Goal: Task Accomplishment & Management: Manage account settings

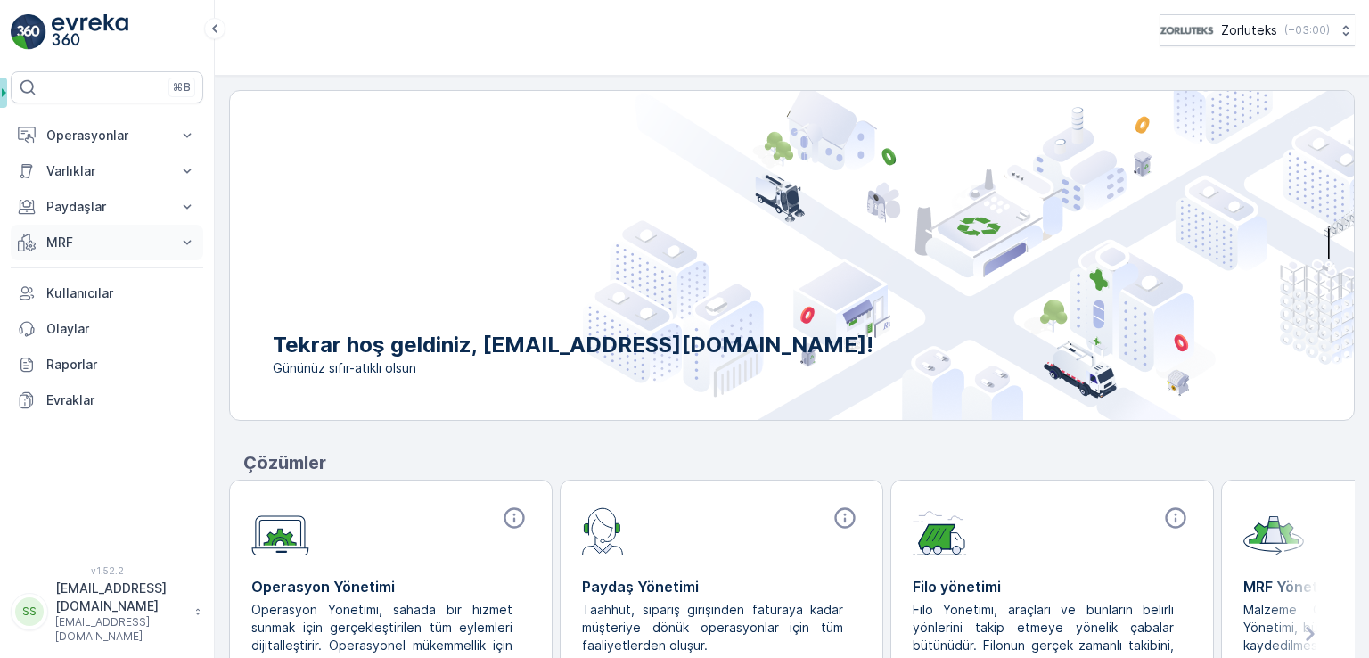
click at [85, 240] on p "MRF" at bounding box center [106, 243] width 121 height 18
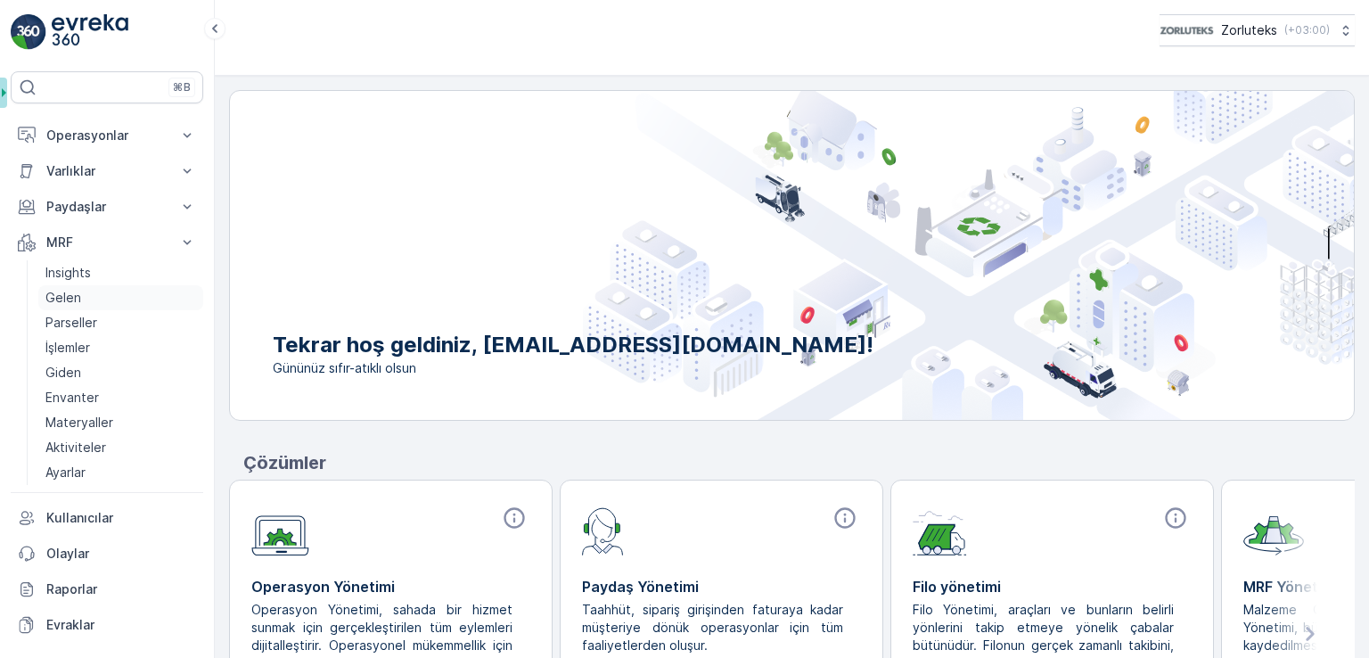
click at [92, 297] on link "Gelen" at bounding box center [120, 297] width 165 height 25
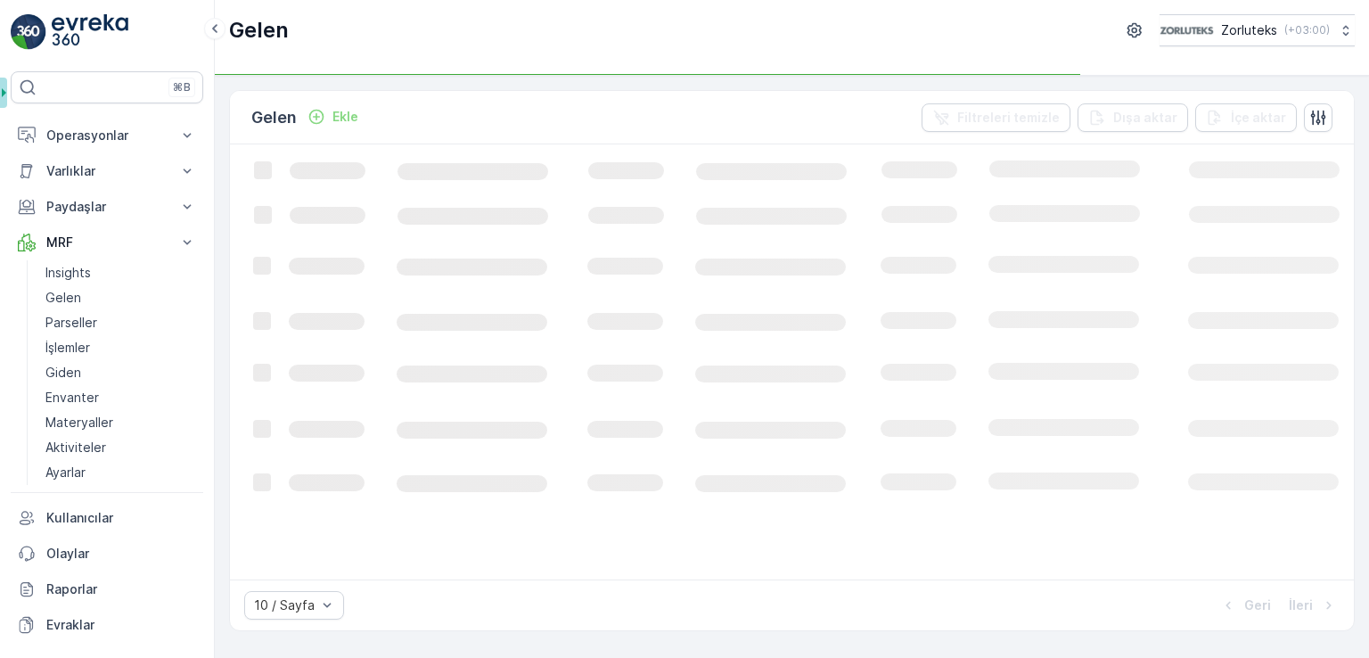
click at [350, 117] on p "Ekle" at bounding box center [345, 117] width 26 height 18
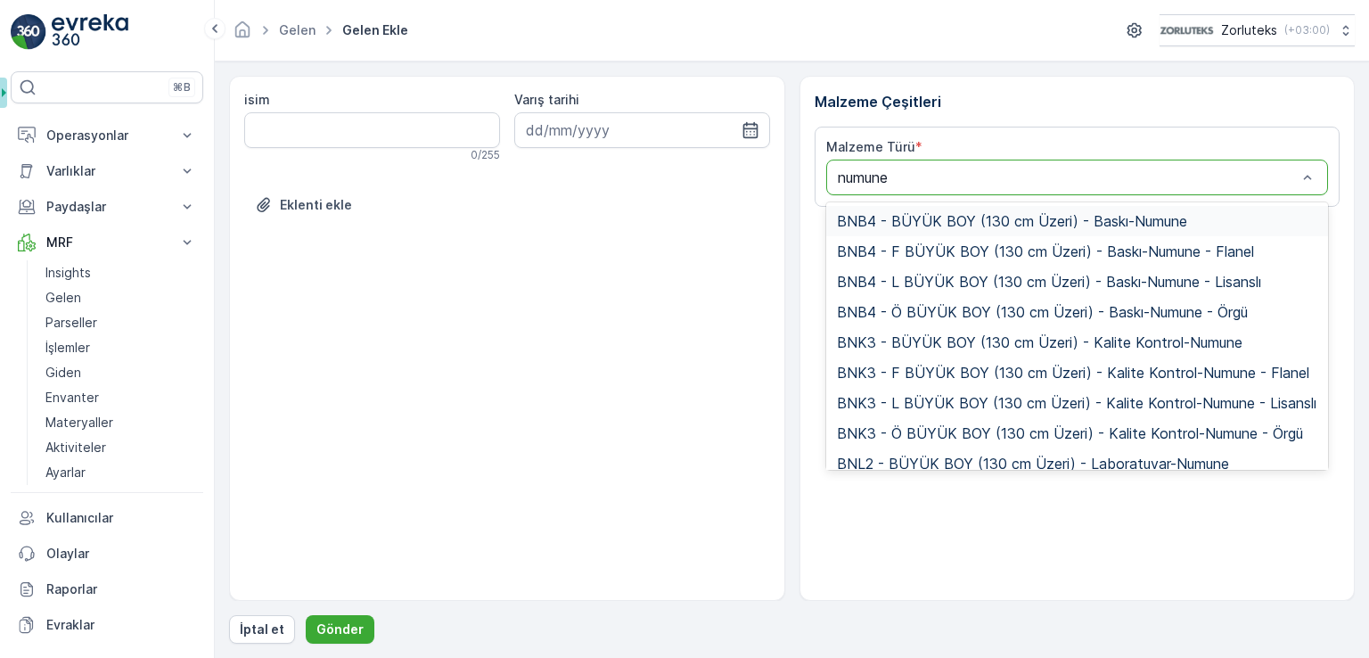
type input "numune"
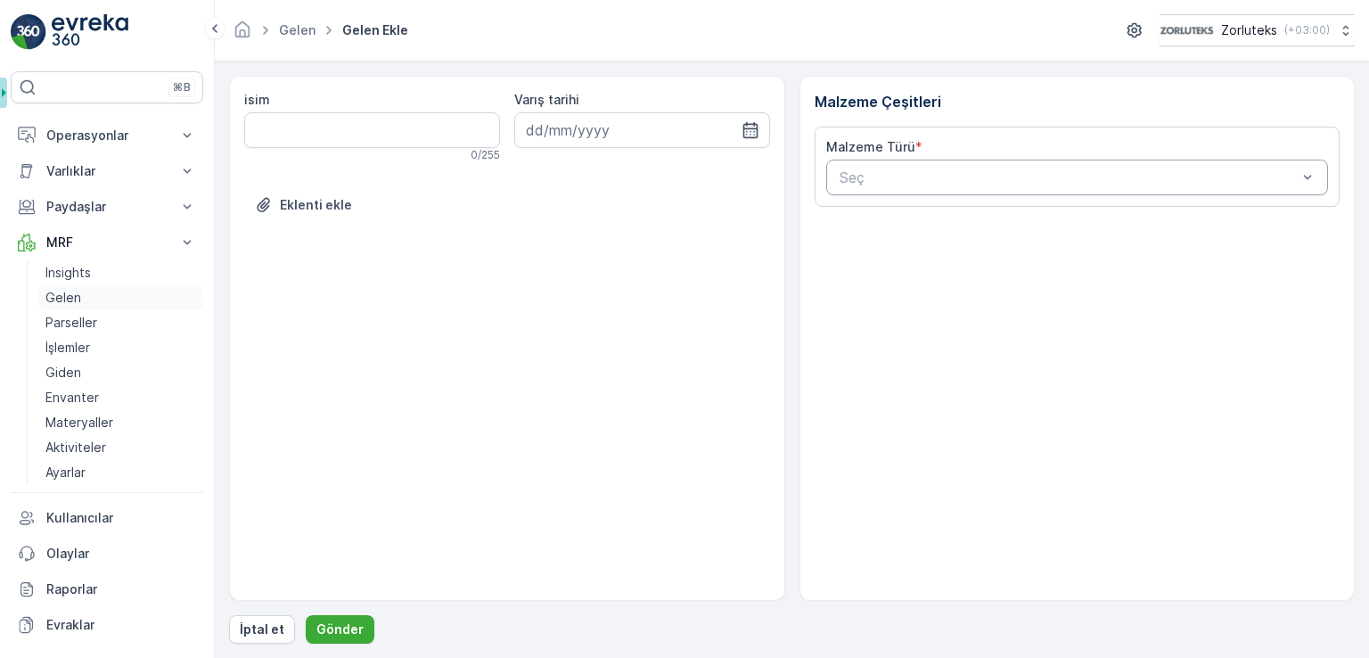
click at [83, 299] on link "Gelen" at bounding box center [120, 297] width 165 height 25
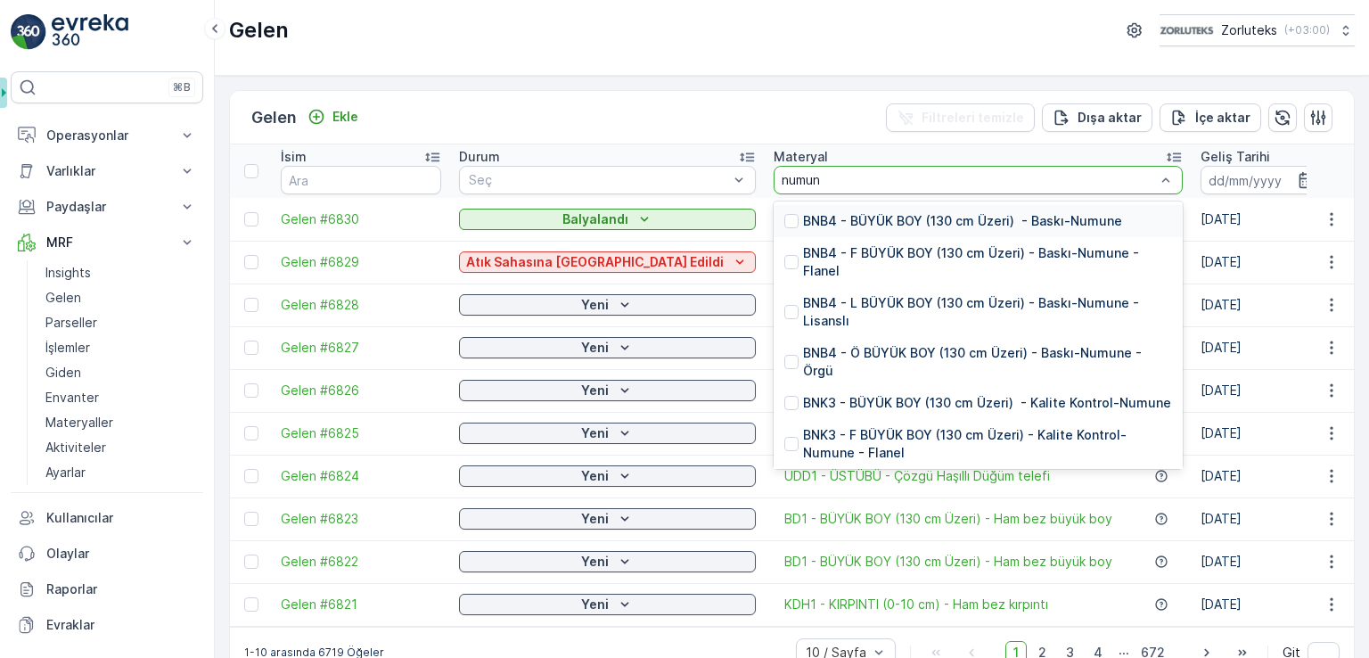
type input "numune"
click at [803, 222] on p "BNB4 - BÜYÜK BOY (130 cm Üzeri) - Baskı-Numune" at bounding box center [962, 221] width 319 height 18
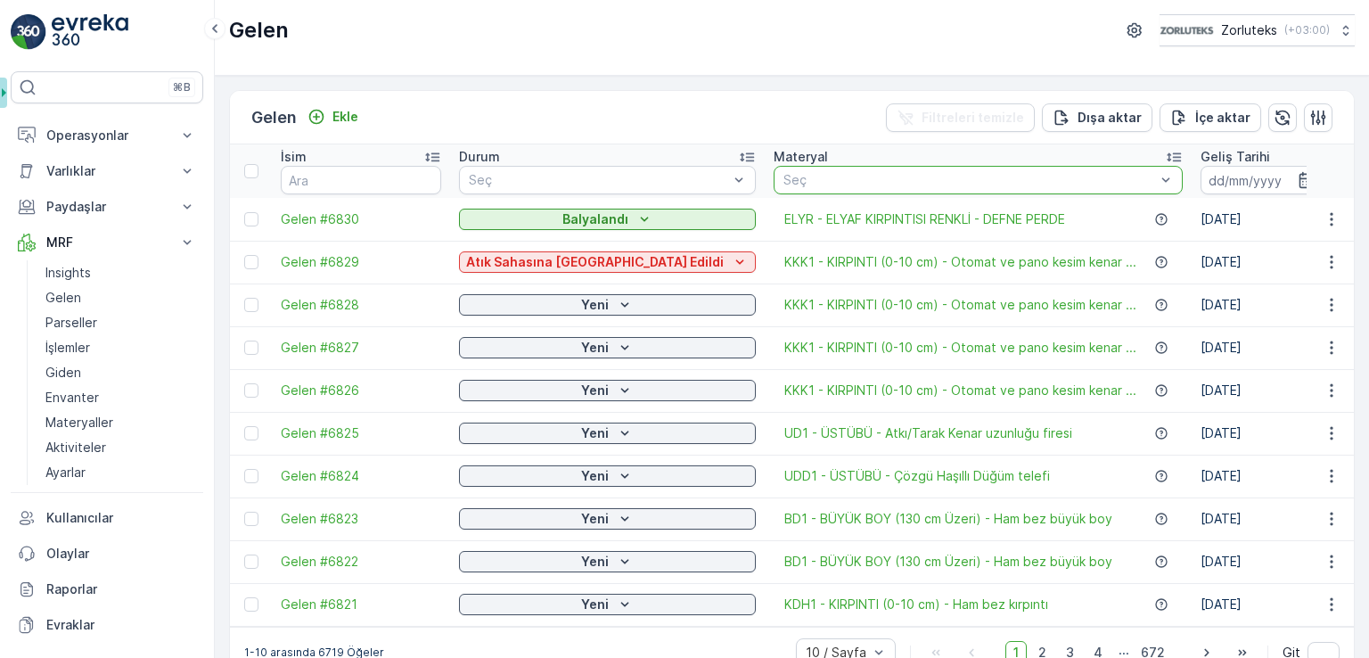
click at [770, 250] on td "KKK1 - KIRPINTI (0-10 cm) - Otomat ve pano kesim kenar ..." at bounding box center [978, 262] width 427 height 43
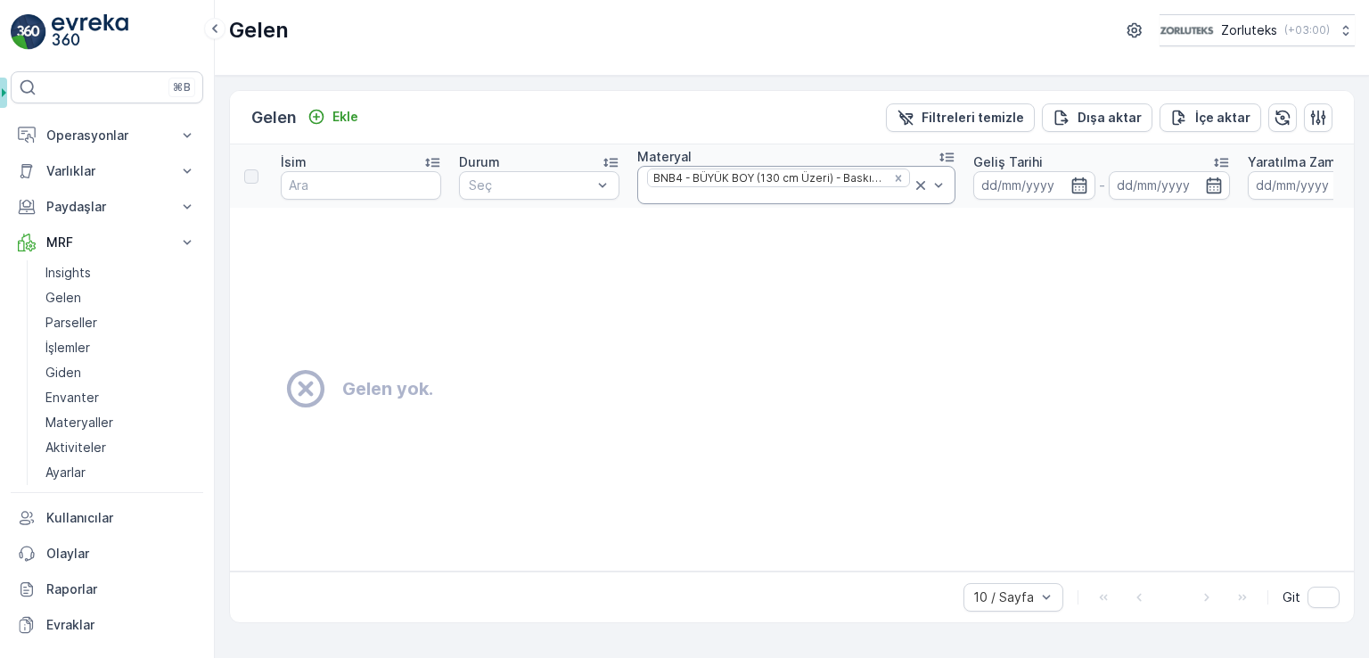
click at [917, 179] on icon at bounding box center [921, 185] width 18 height 18
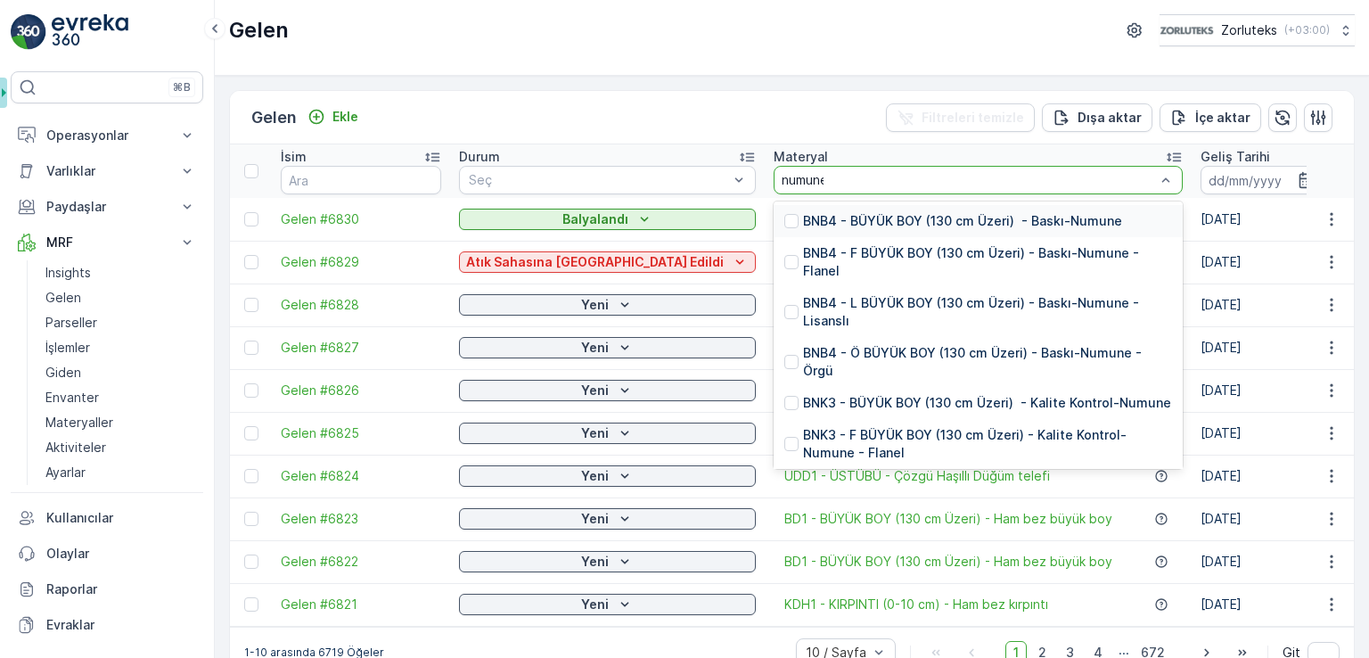
type input "numune"
click at [784, 220] on div at bounding box center [791, 221] width 14 height 14
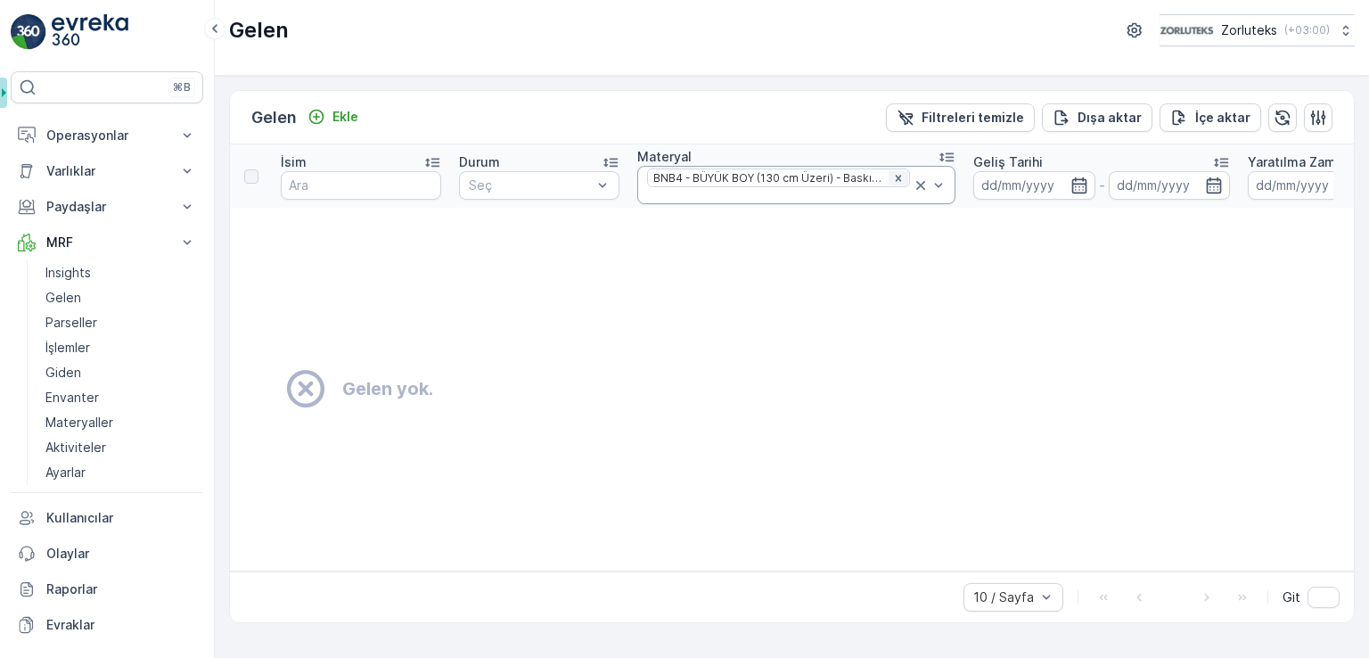
click at [898, 176] on icon "Remove BNB4 - BÜYÜK BOY (130 cm Üzeri) - Baskı-Numune" at bounding box center [898, 178] width 12 height 12
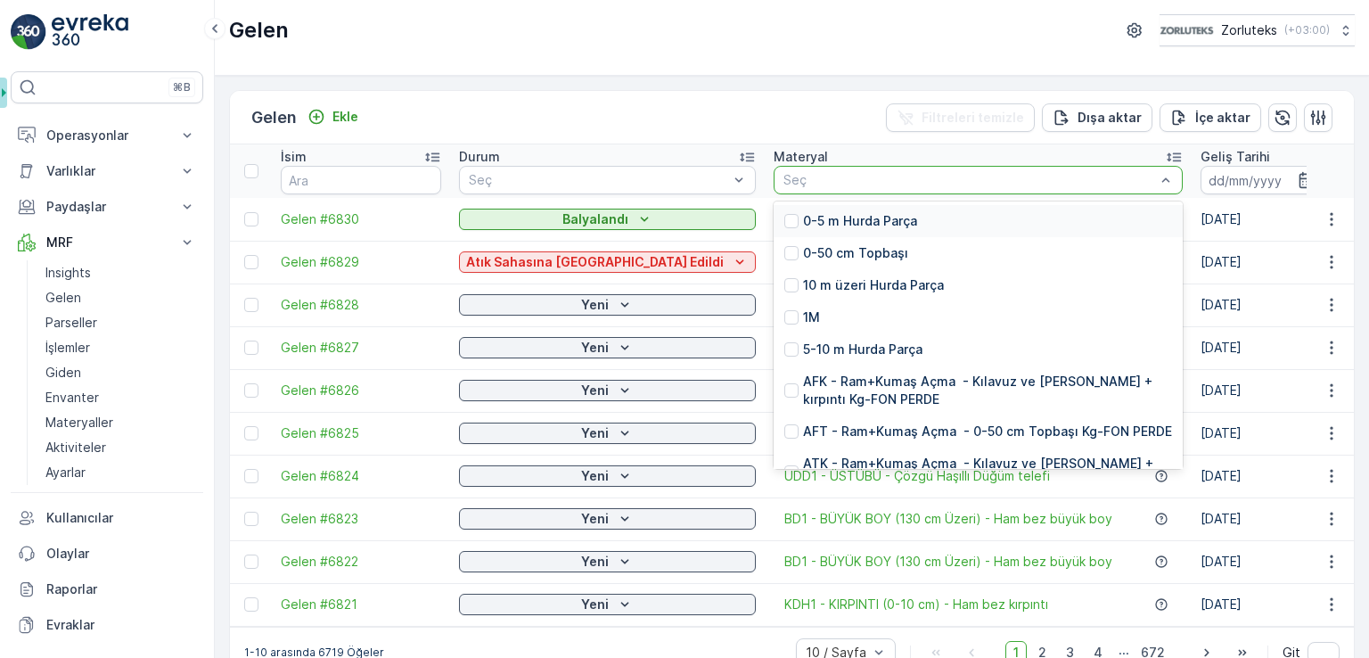
click at [782, 179] on div at bounding box center [969, 180] width 375 height 14
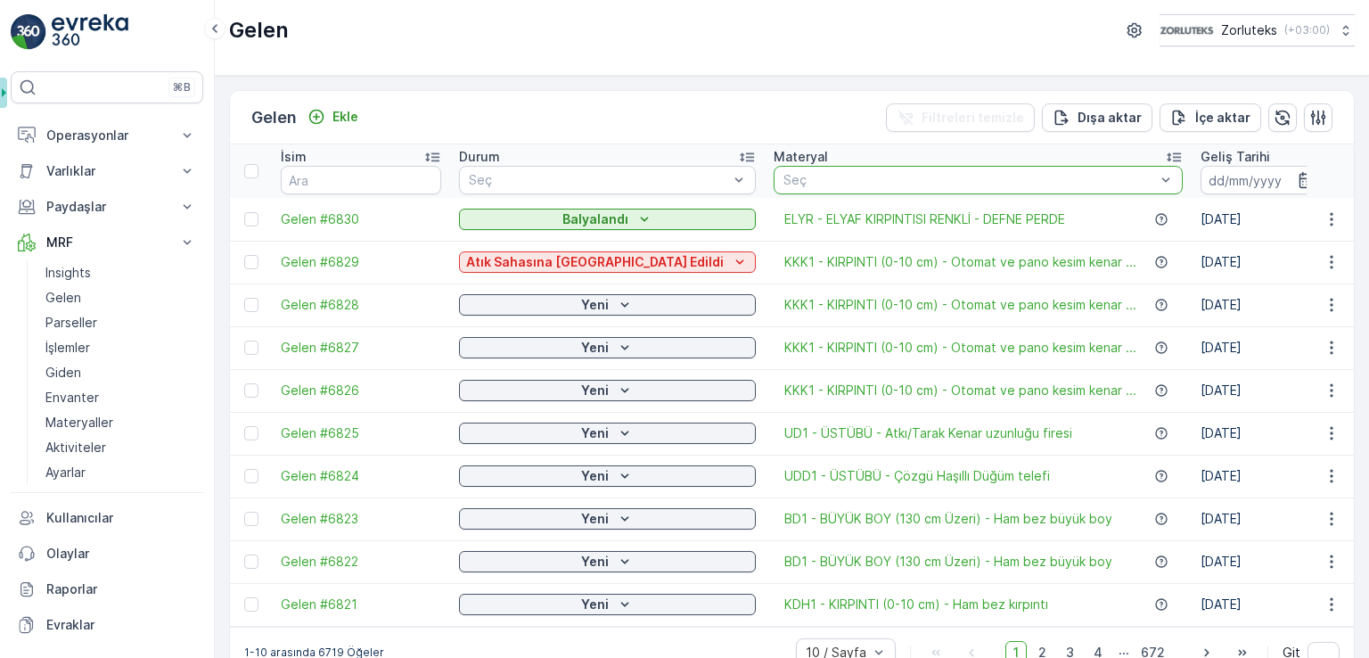
click at [782, 179] on div at bounding box center [969, 180] width 375 height 14
click at [782, 183] on div at bounding box center [969, 180] width 375 height 14
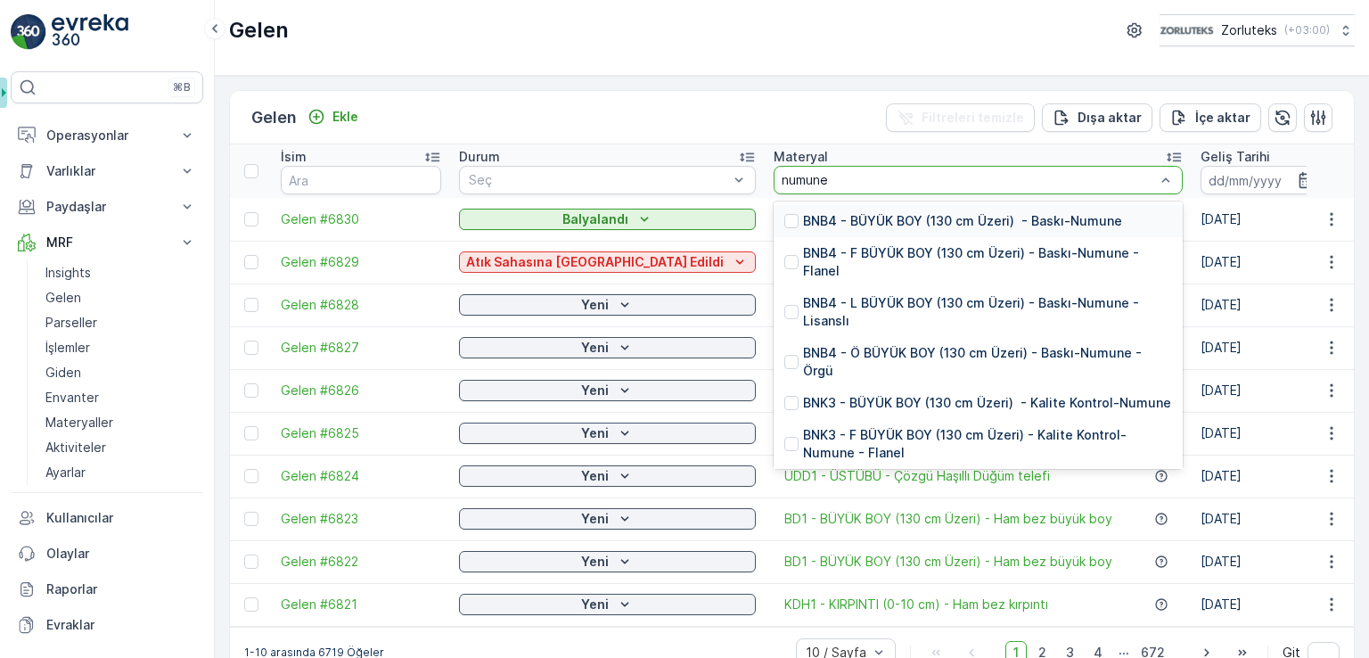
type input "numune"
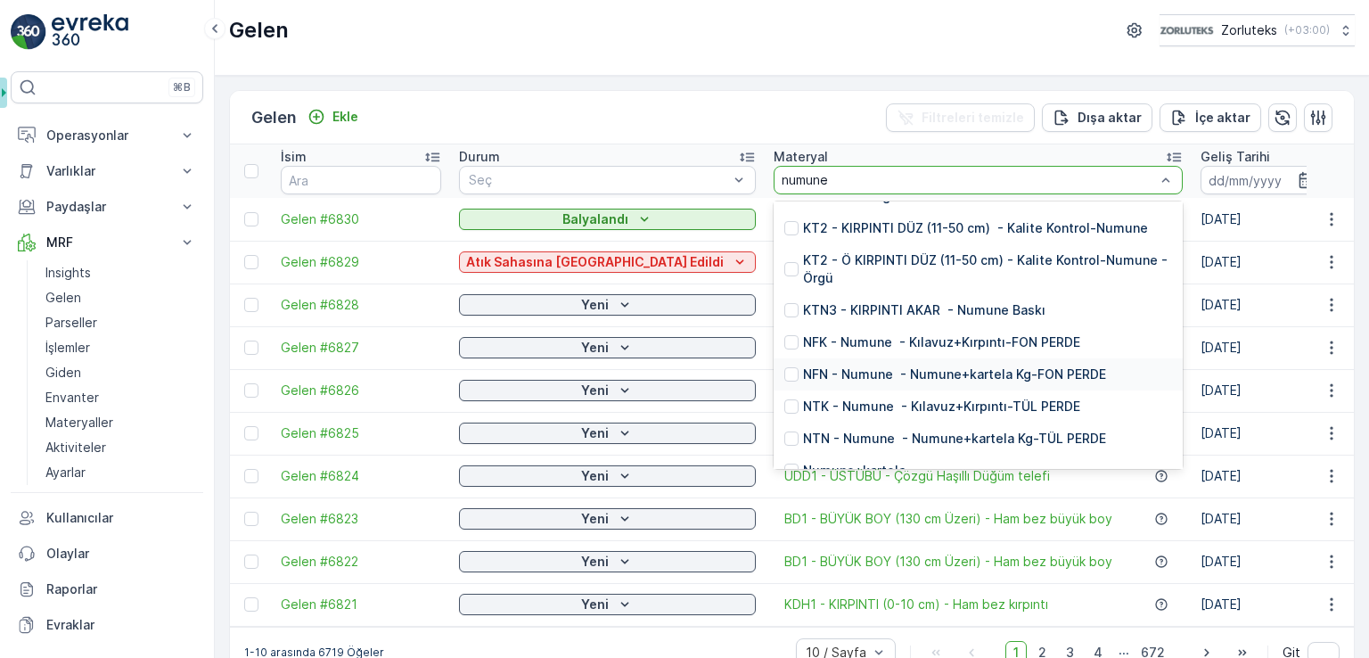
scroll to position [891, 0]
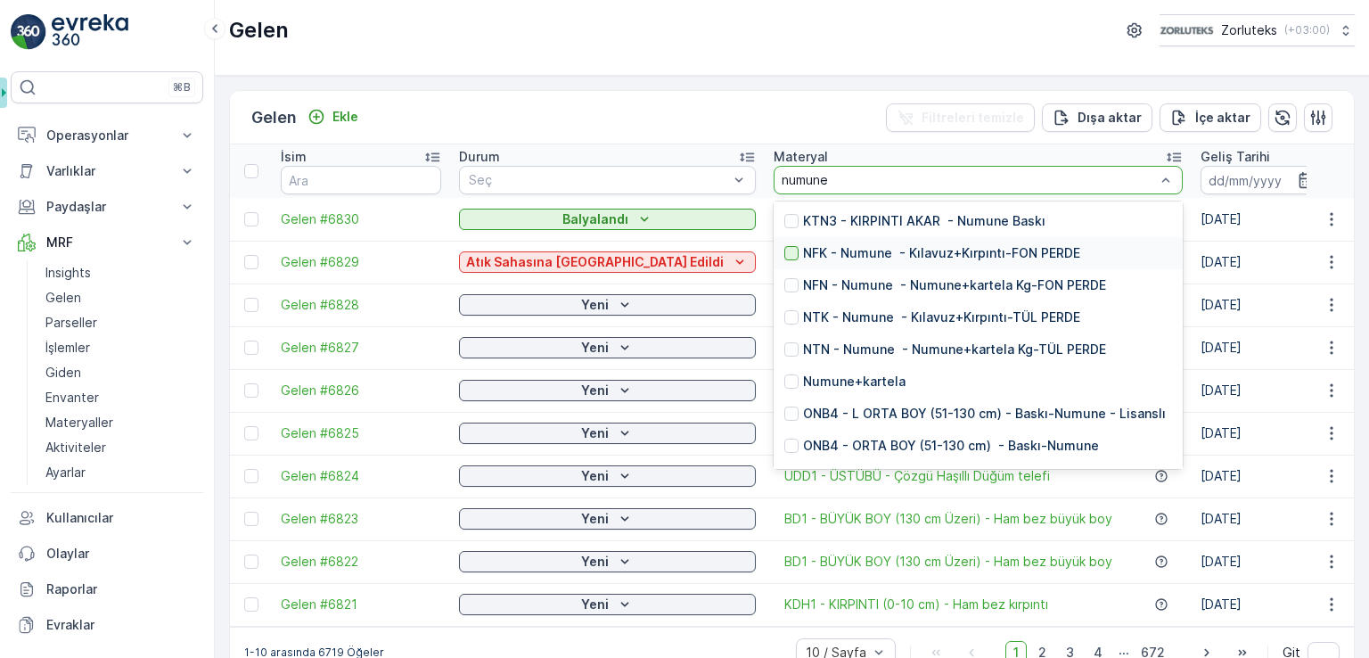
click at [784, 246] on div at bounding box center [791, 253] width 14 height 14
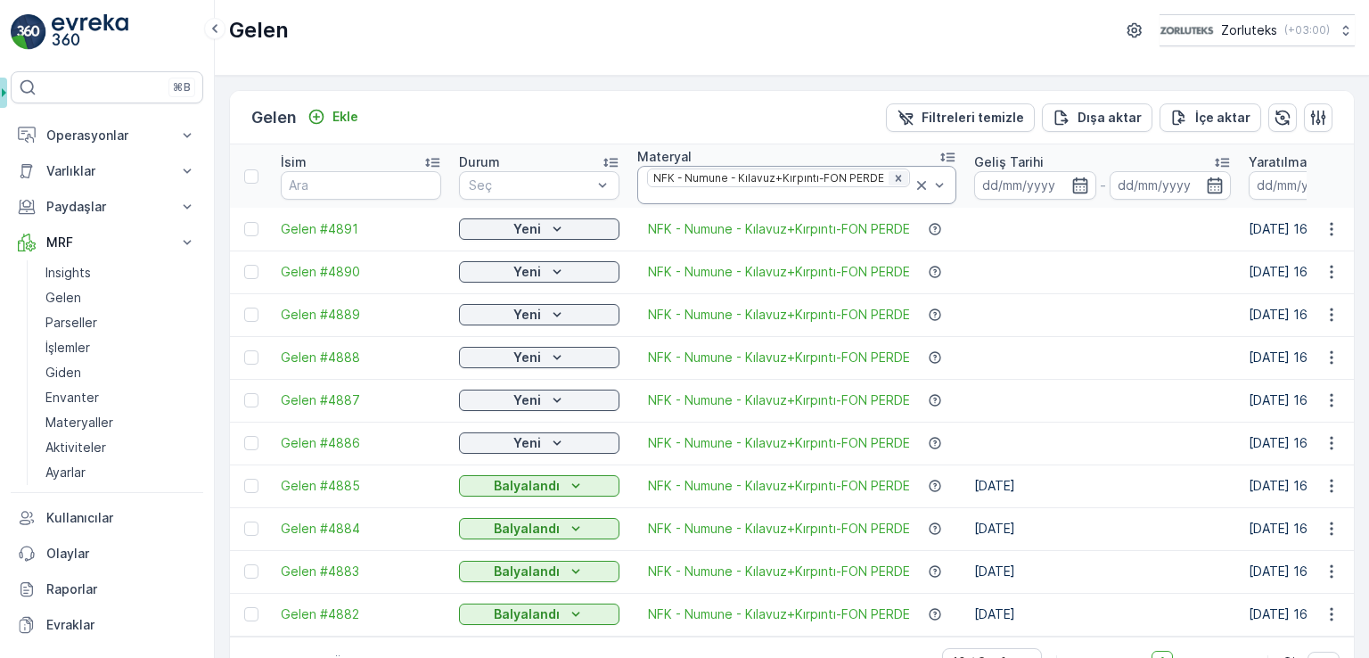
click at [892, 179] on icon "Remove NFK - Numune - Kılavuz+Kırpıntı-FON PERDE" at bounding box center [898, 178] width 12 height 12
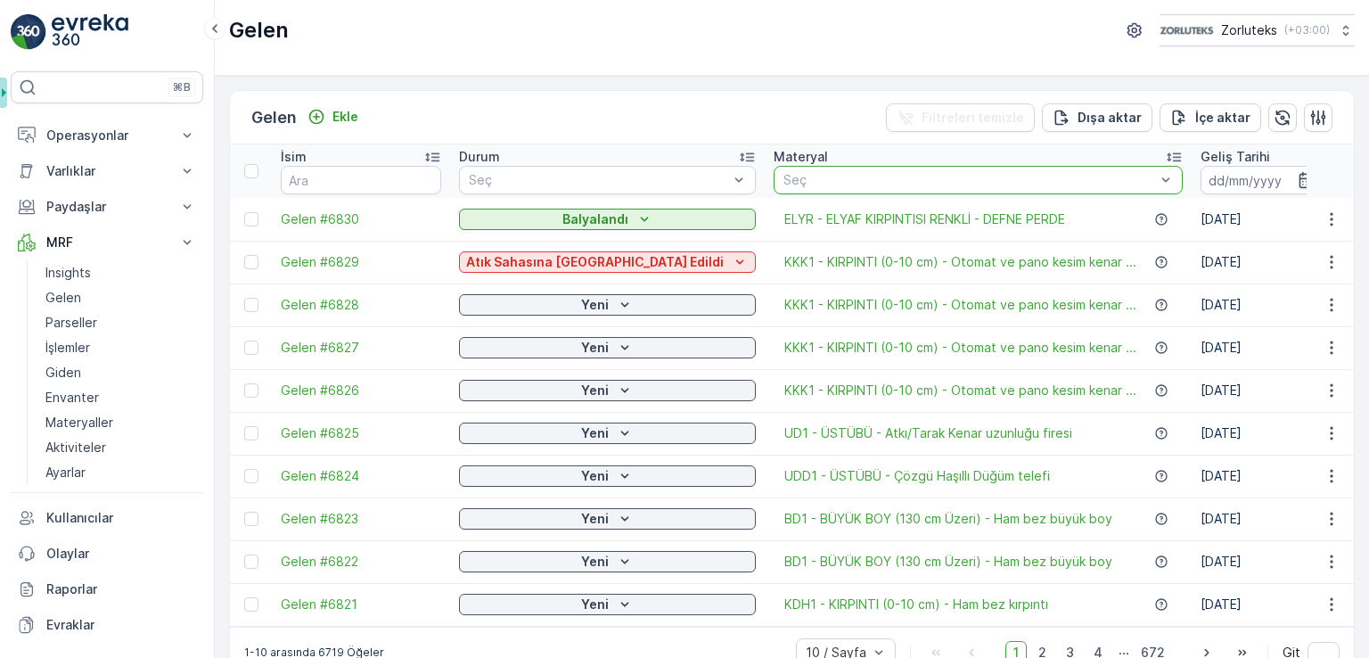
click at [913, 173] on div at bounding box center [969, 180] width 375 height 14
click at [911, 173] on div at bounding box center [969, 180] width 375 height 14
click at [782, 185] on div at bounding box center [969, 180] width 375 height 14
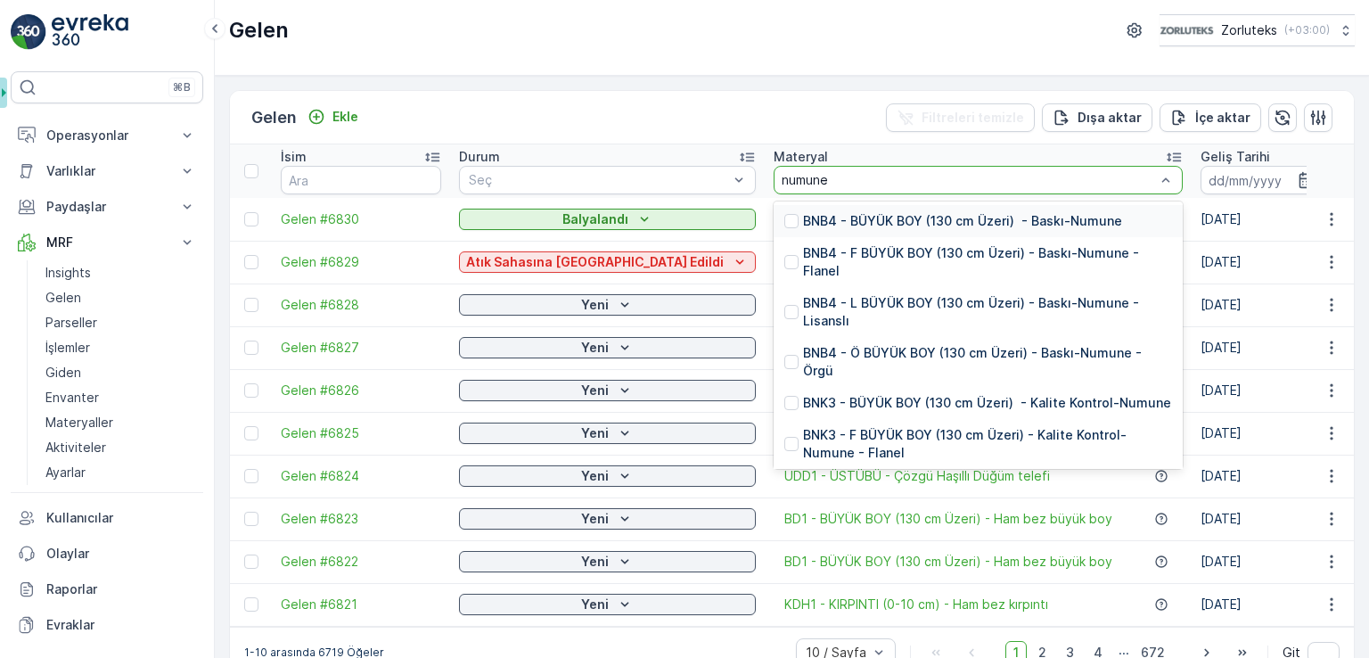
type input "numune"
click at [822, 122] on div "Gelen Ekle Filtreleri temizle Dışa aktar İçe aktar" at bounding box center [792, 117] width 1124 height 53
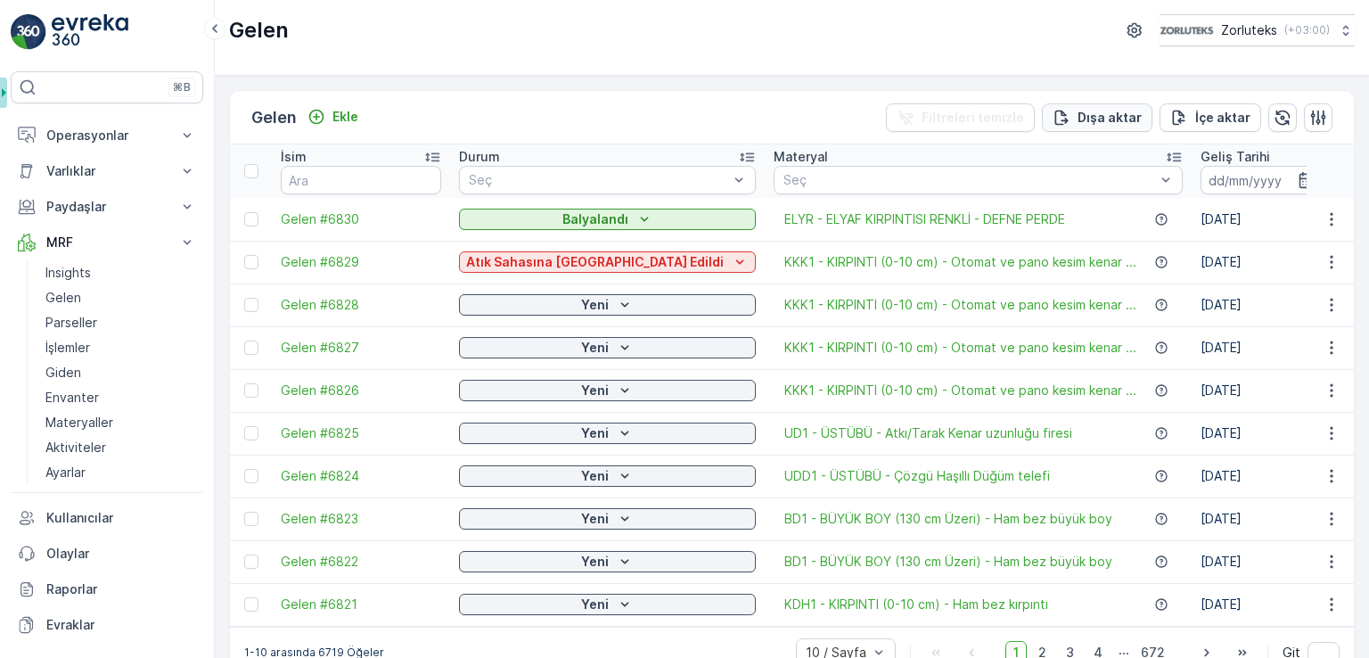
click at [1125, 116] on p "Dışa aktar" at bounding box center [1110, 118] width 64 height 18
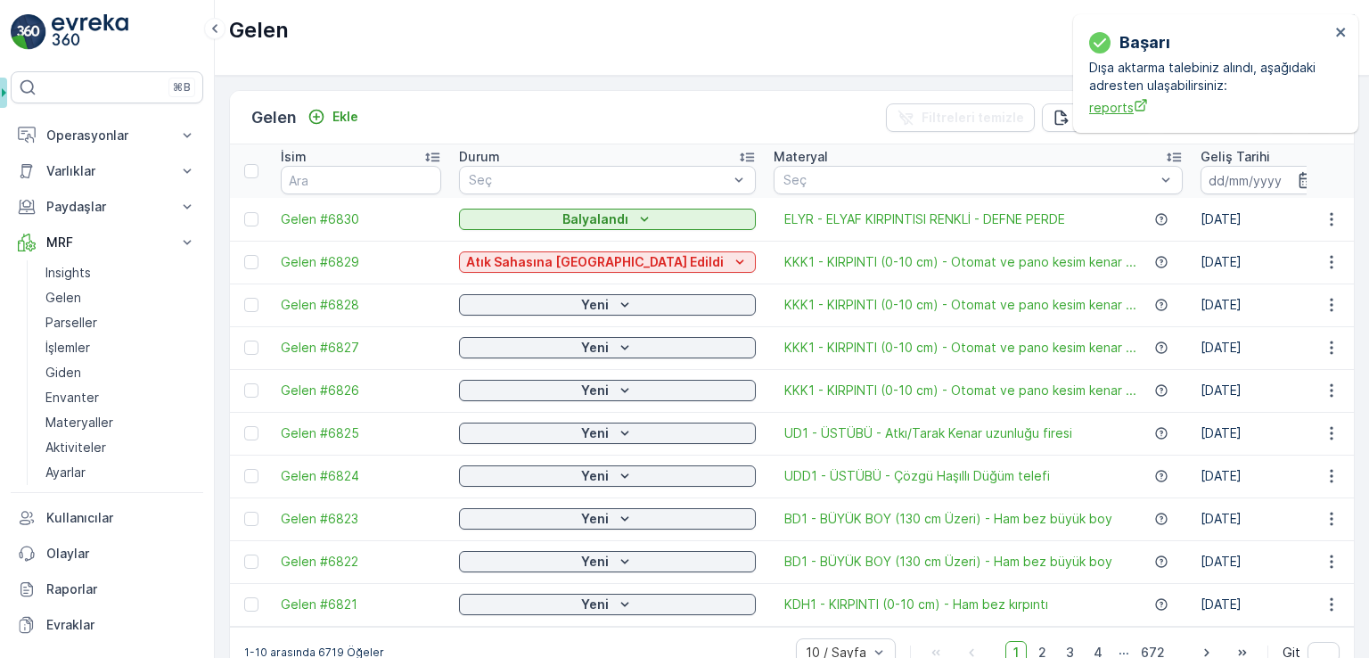
click at [1125, 105] on span "reports" at bounding box center [1209, 107] width 241 height 19
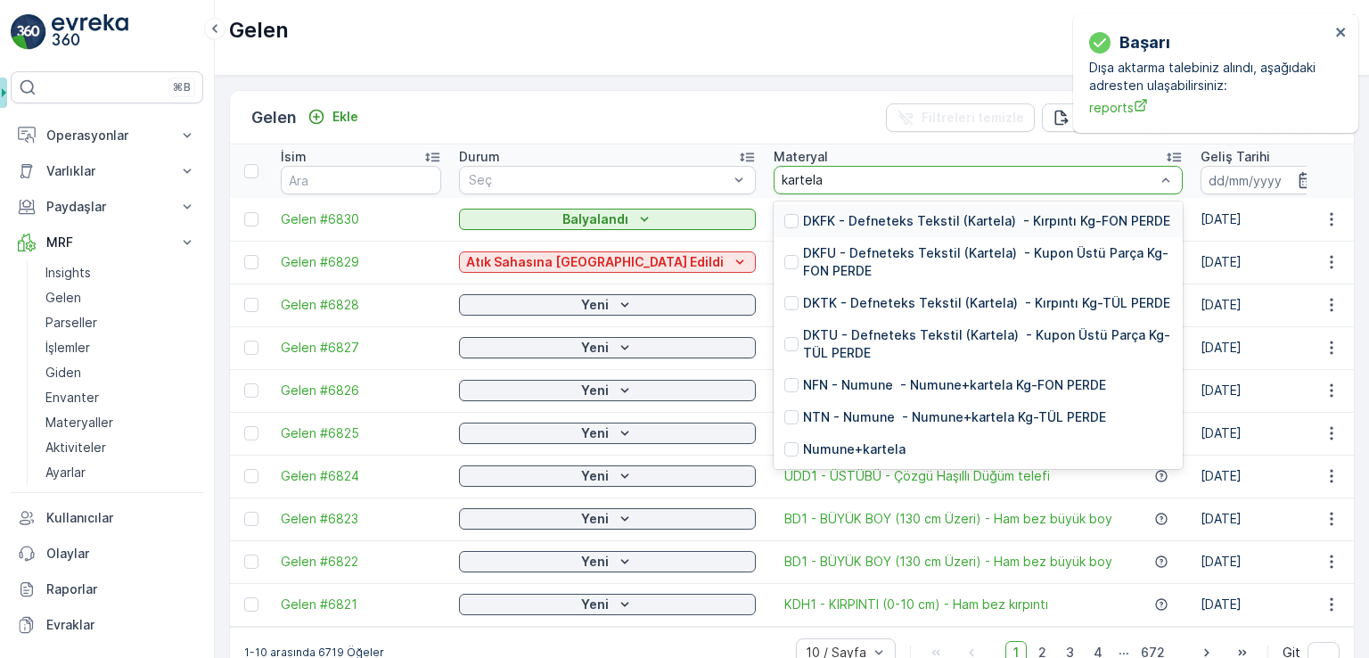
type input "kartela"
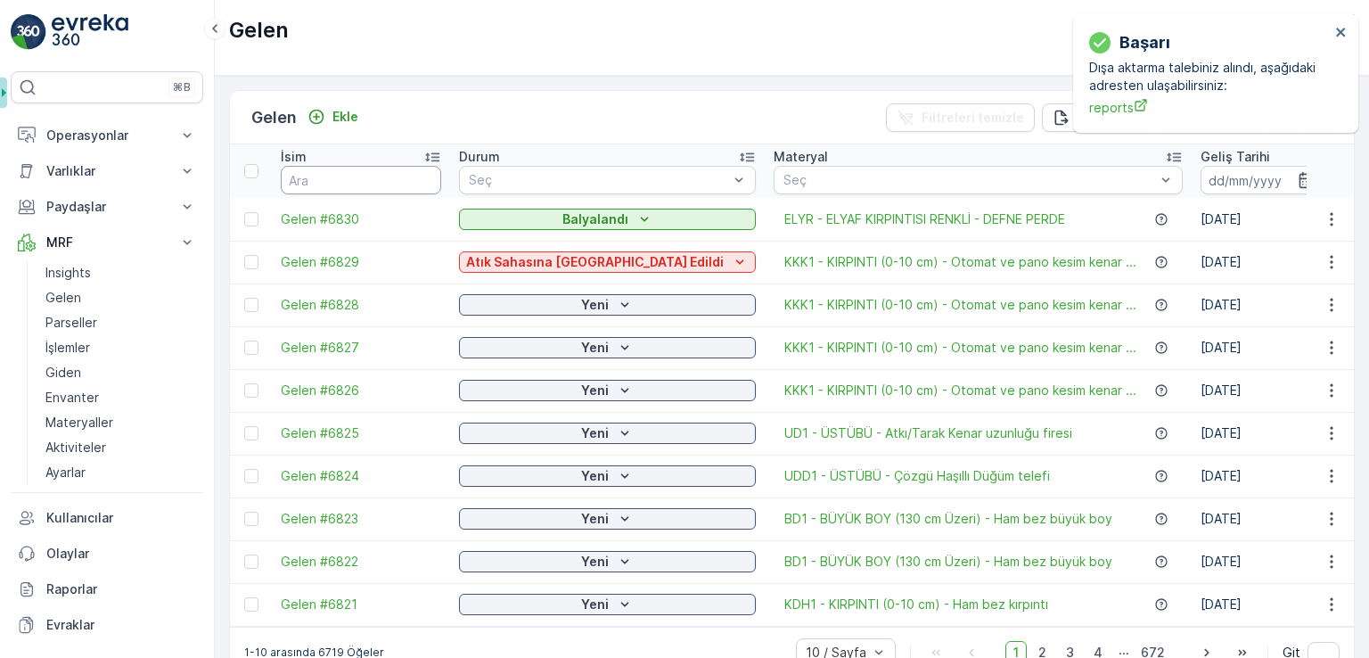
click at [340, 173] on input "text" at bounding box center [361, 180] width 160 height 29
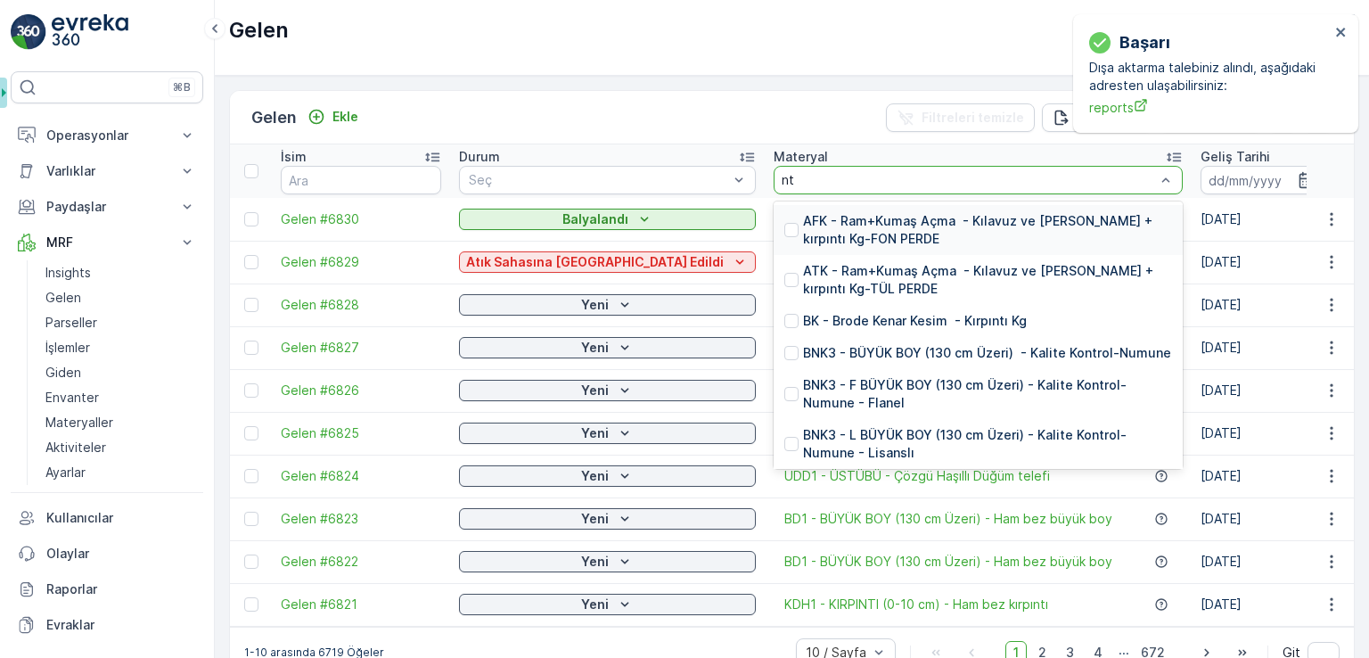
type input "ntn"
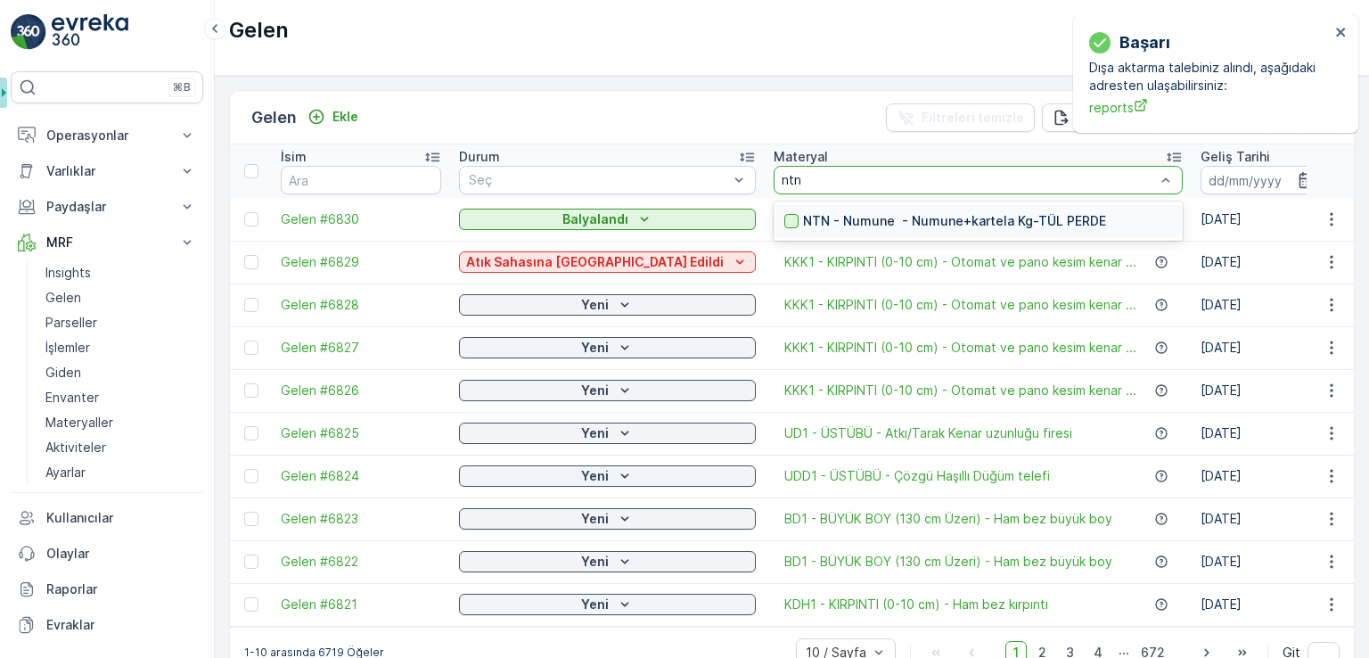
click at [784, 218] on div at bounding box center [791, 221] width 14 height 14
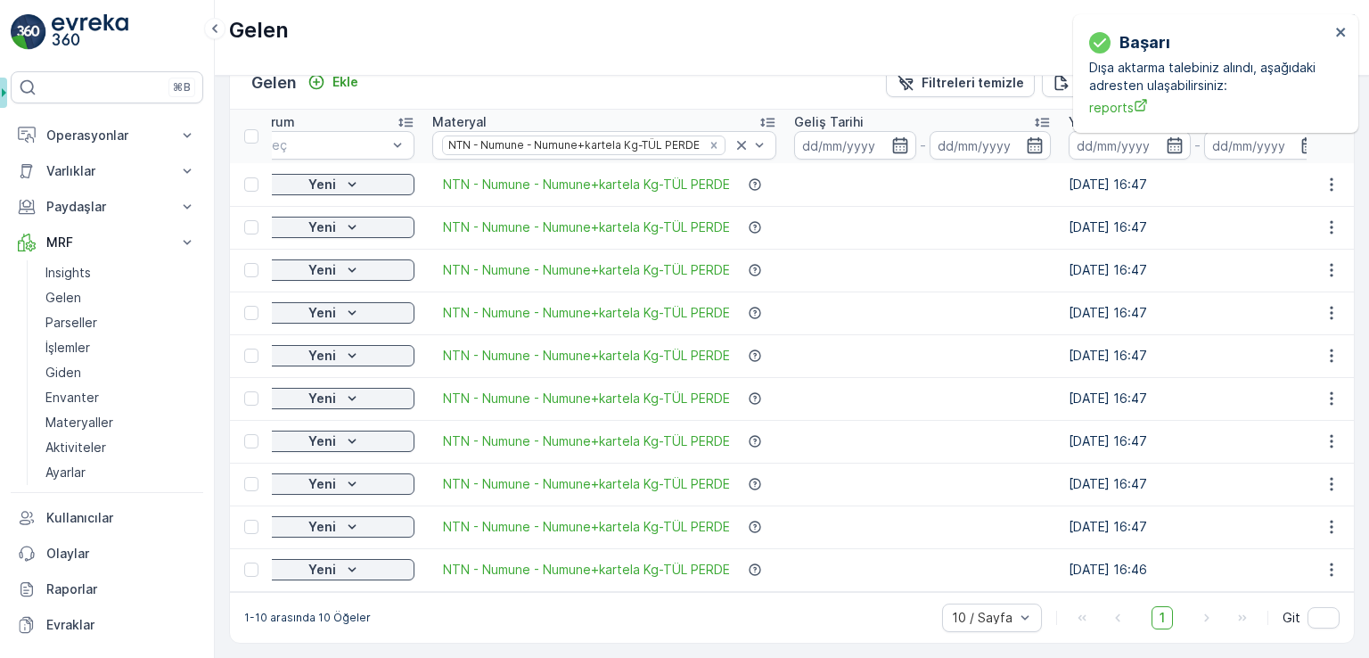
scroll to position [0, 211]
drag, startPoint x: 1344, startPoint y: 34, endPoint x: 1226, endPoint y: 42, distance: 117.9
click at [1343, 34] on icon "close" at bounding box center [1340, 32] width 9 height 9
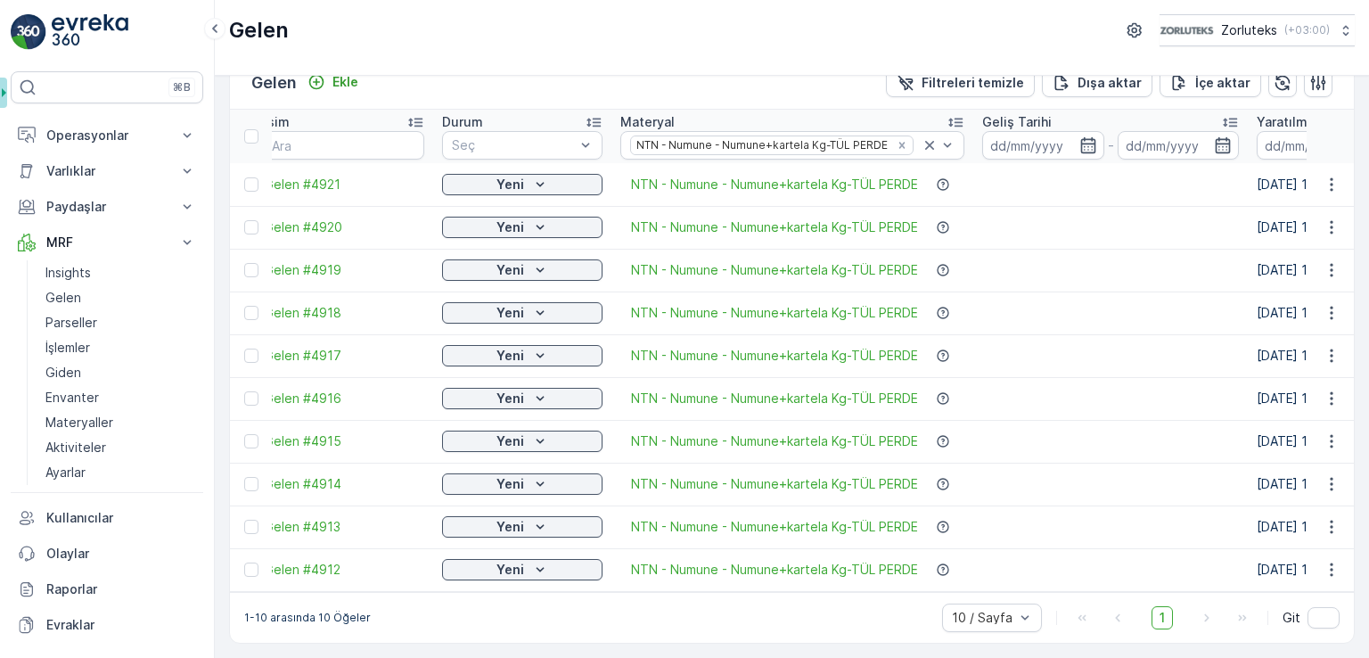
scroll to position [0, 0]
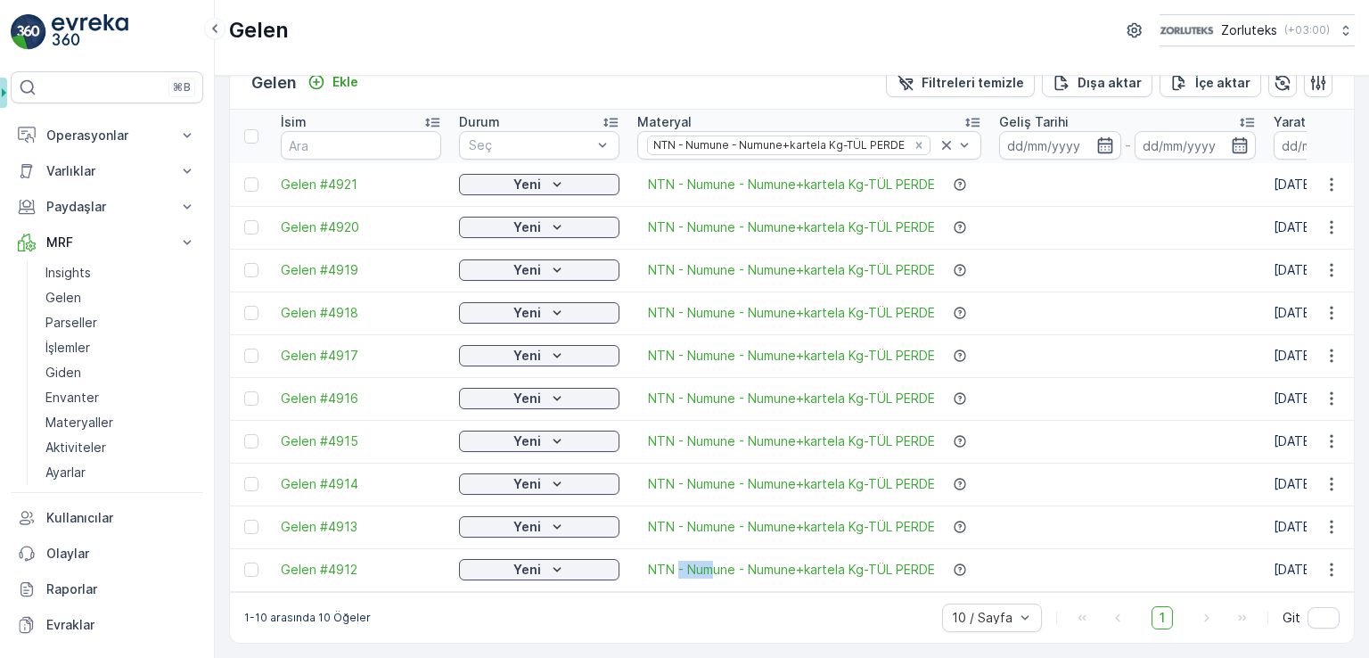
drag, startPoint x: 680, startPoint y: 582, endPoint x: 713, endPoint y: 579, distance: 33.1
click at [713, 579] on td "NTN - Numune - Numune+kartela Kg-TÜL PERDE" at bounding box center [809, 569] width 362 height 43
click at [913, 139] on icon "Remove NTN - Numune - Numune+kartela Kg-TÜL PERDE" at bounding box center [919, 145] width 12 height 12
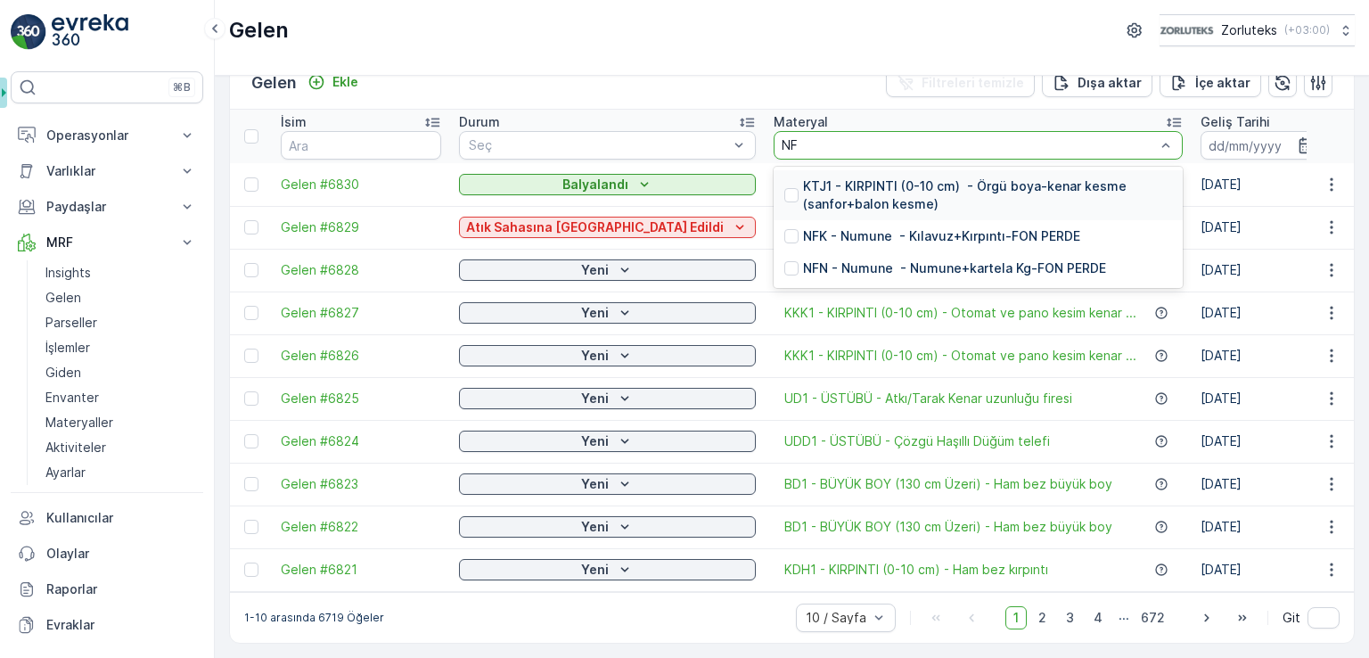
type input "NFK"
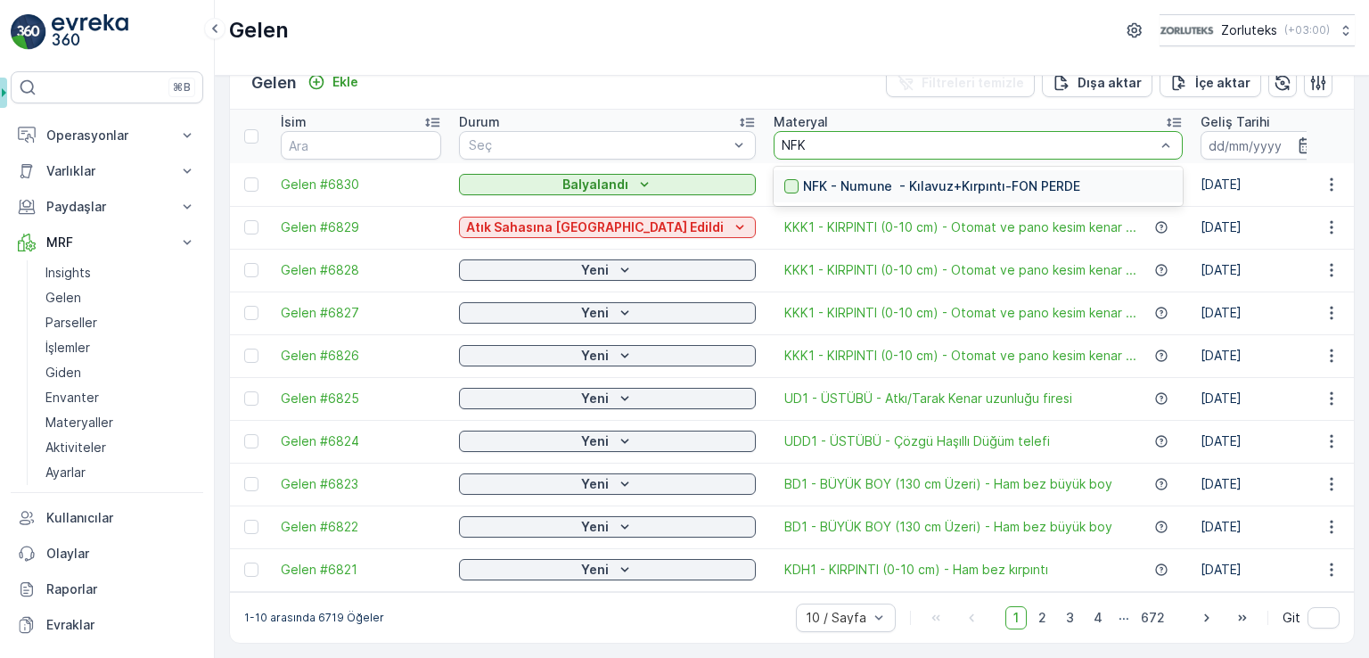
click at [784, 178] on div "NFK - Numune - Kılavuz+Kırpıntı-FON PERDE" at bounding box center [932, 186] width 296 height 18
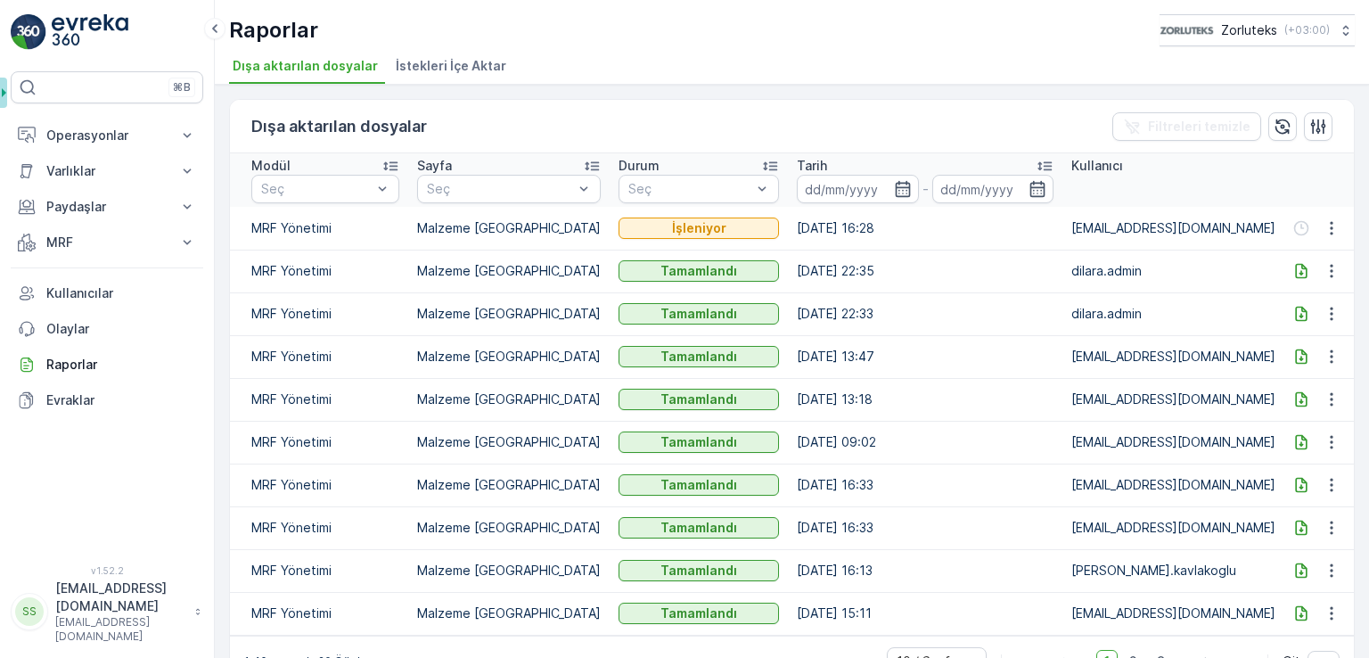
click at [1296, 226] on div at bounding box center [1317, 227] width 61 height 21
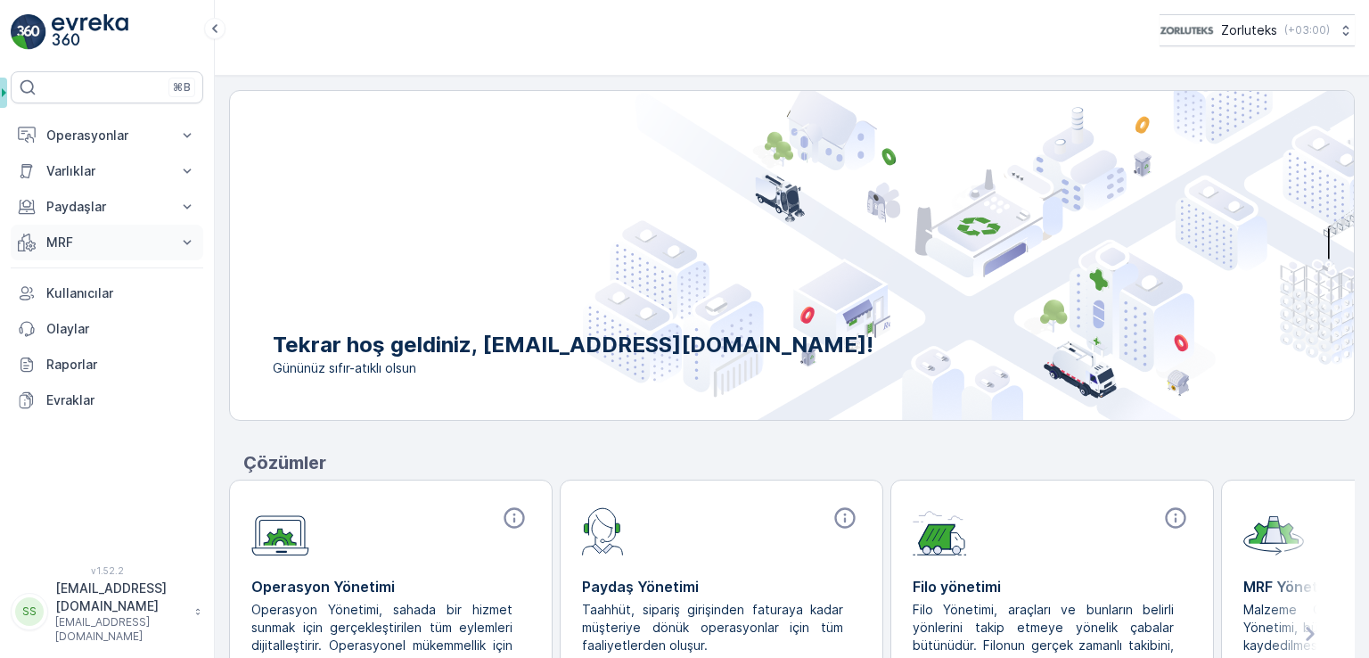
click at [84, 249] on p "MRF" at bounding box center [106, 243] width 121 height 18
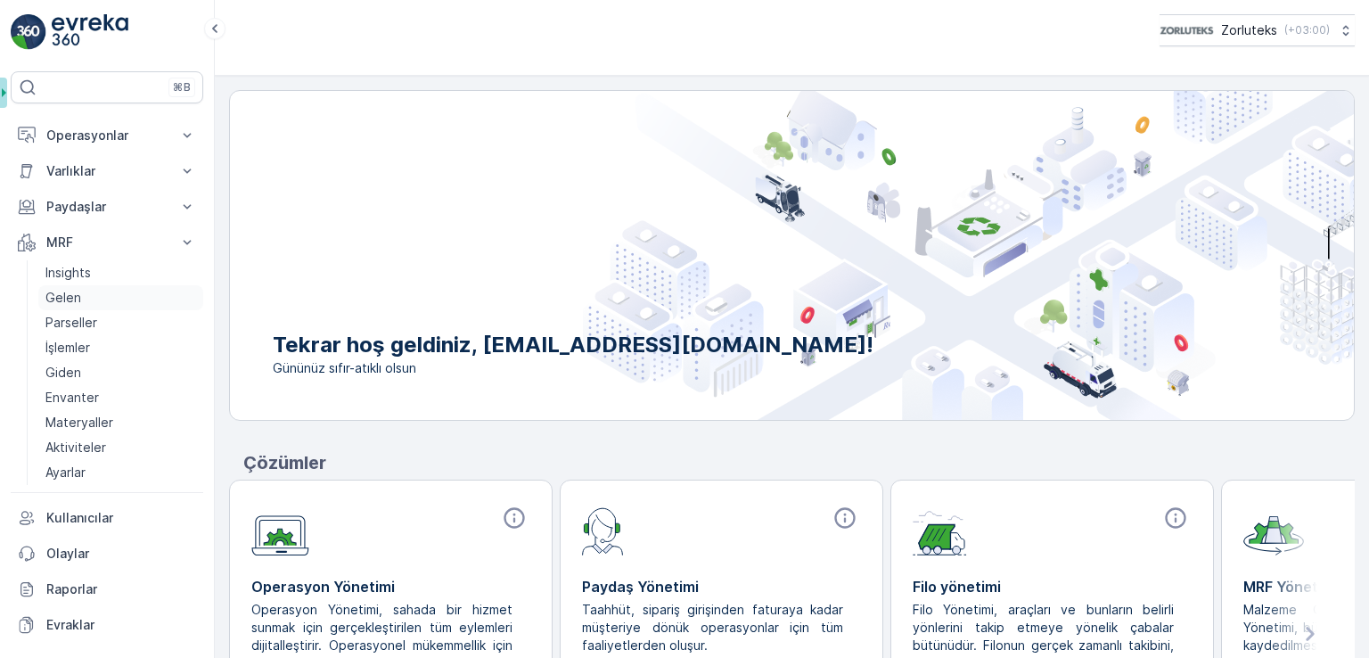
click at [85, 299] on link "Gelen" at bounding box center [120, 297] width 165 height 25
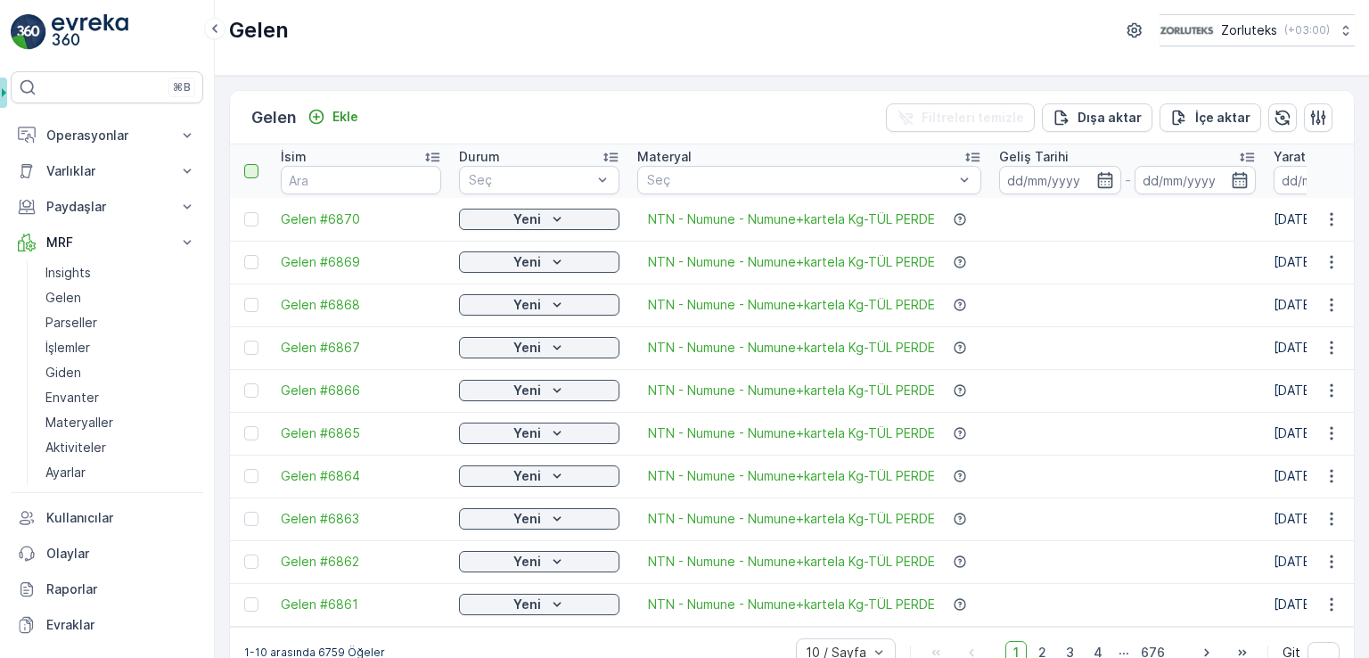
click at [257, 174] on div at bounding box center [251, 171] width 14 height 14
click at [254, 164] on input "checkbox" at bounding box center [254, 164] width 0 height 0
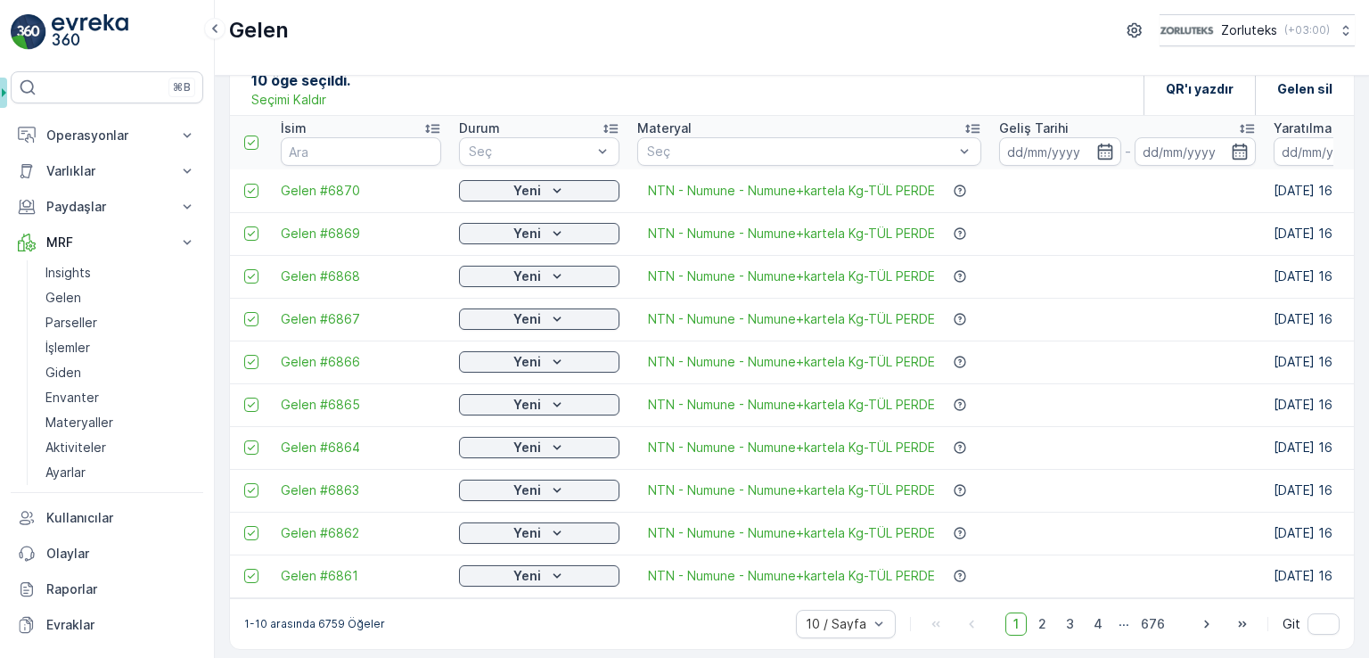
scroll to position [42, 0]
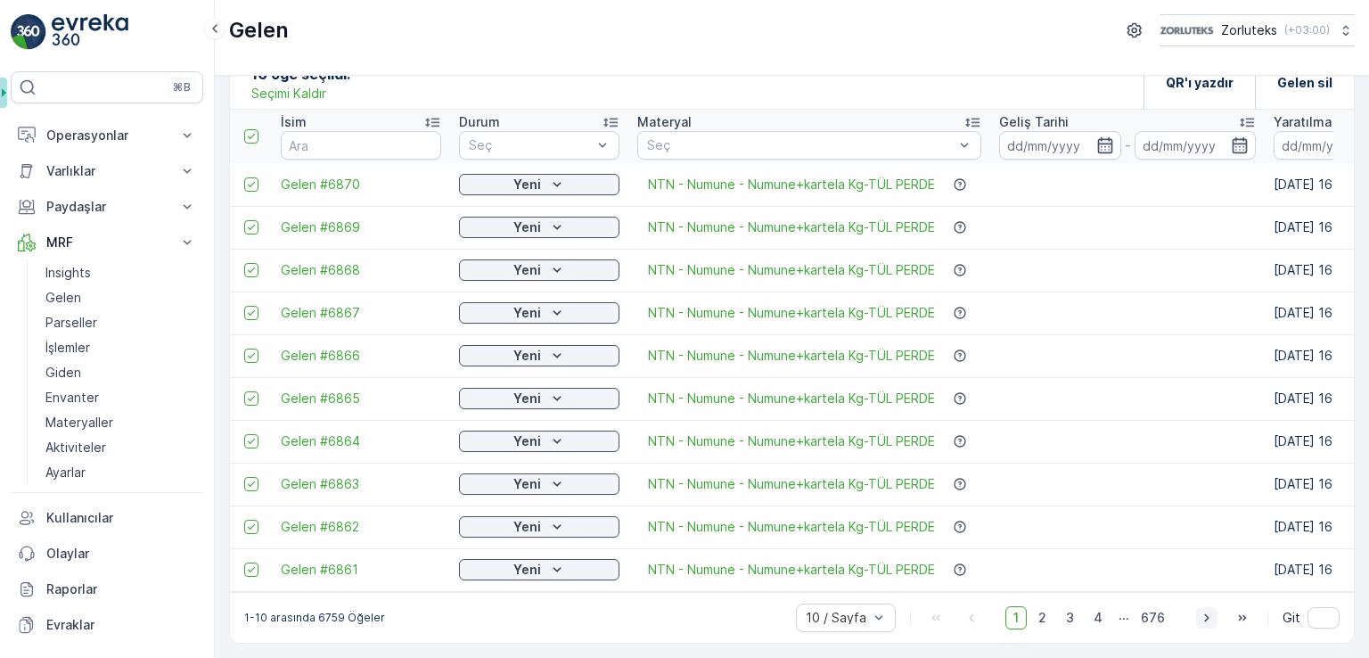
click at [1208, 620] on icon "button" at bounding box center [1207, 618] width 18 height 18
click at [253, 134] on div at bounding box center [251, 136] width 14 height 14
click at [254, 129] on input "checkbox" at bounding box center [254, 129] width 0 height 0
click at [1204, 619] on icon "button" at bounding box center [1206, 617] width 4 height 8
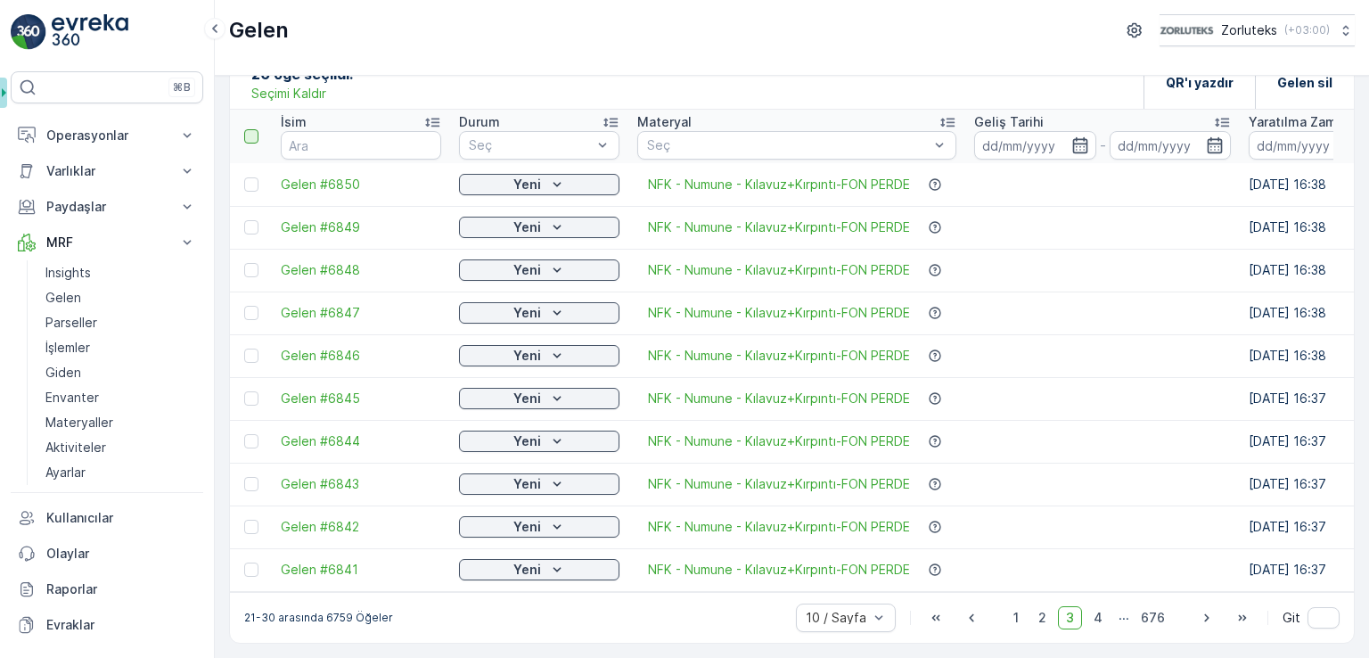
click at [256, 131] on div at bounding box center [251, 136] width 14 height 14
click at [254, 129] on input "checkbox" at bounding box center [254, 129] width 0 height 0
click at [1199, 616] on icon "button" at bounding box center [1207, 618] width 18 height 18
click at [253, 136] on th at bounding box center [251, 136] width 42 height 53
click at [253, 132] on div at bounding box center [251, 136] width 14 height 14
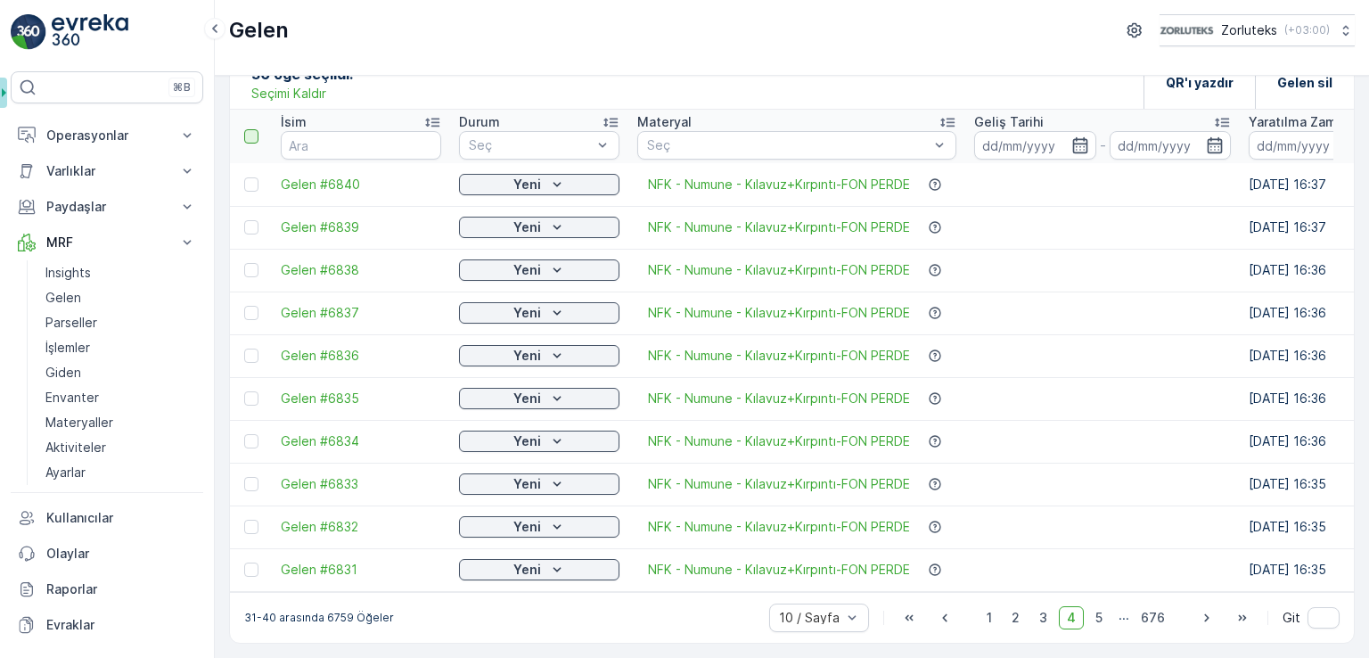
click at [254, 129] on input "checkbox" at bounding box center [254, 129] width 0 height 0
click at [1198, 618] on icon "button" at bounding box center [1207, 618] width 18 height 18
